Goal: Information Seeking & Learning: Learn about a topic

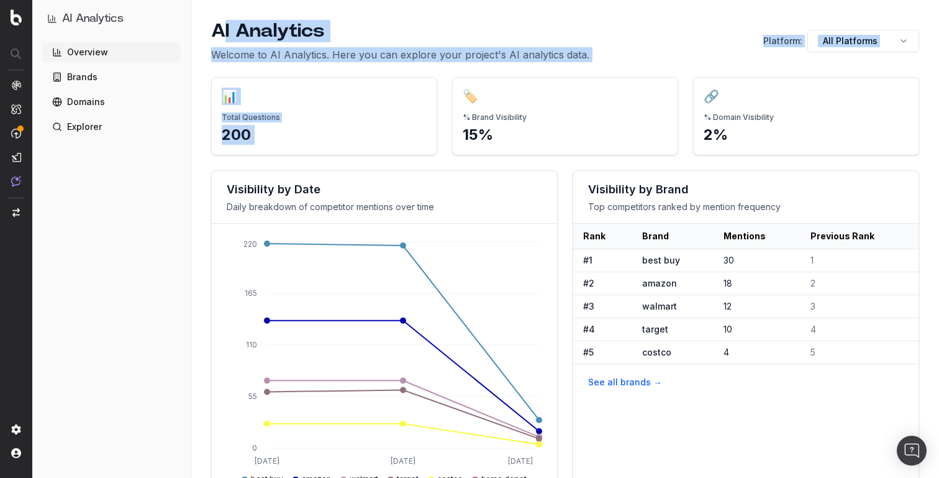
drag, startPoint x: 219, startPoint y: 32, endPoint x: 589, endPoint y: 65, distance: 371.7
